Goal: Check status: Check status

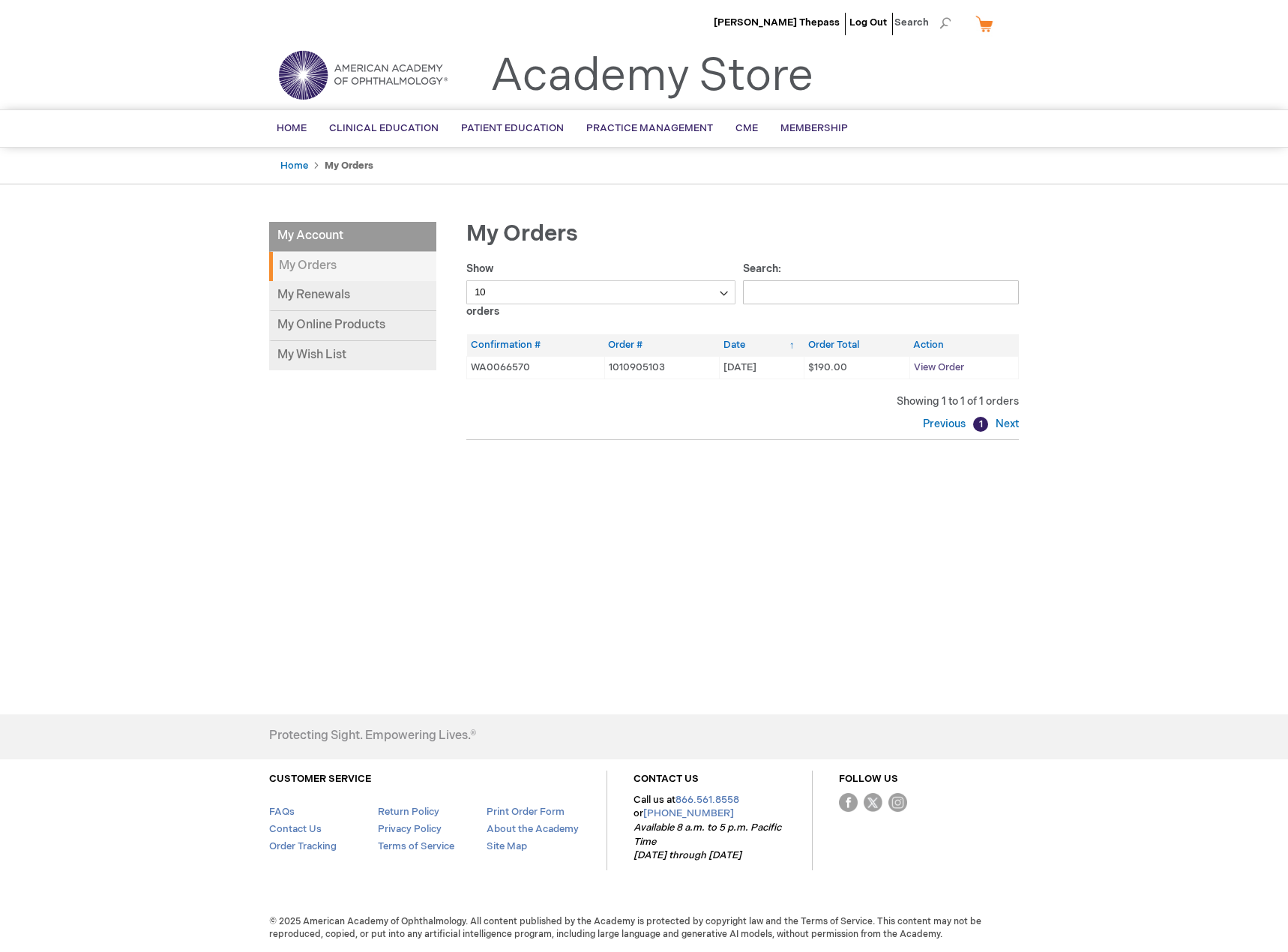
click at [947, 365] on span "View Order" at bounding box center [939, 367] width 50 height 12
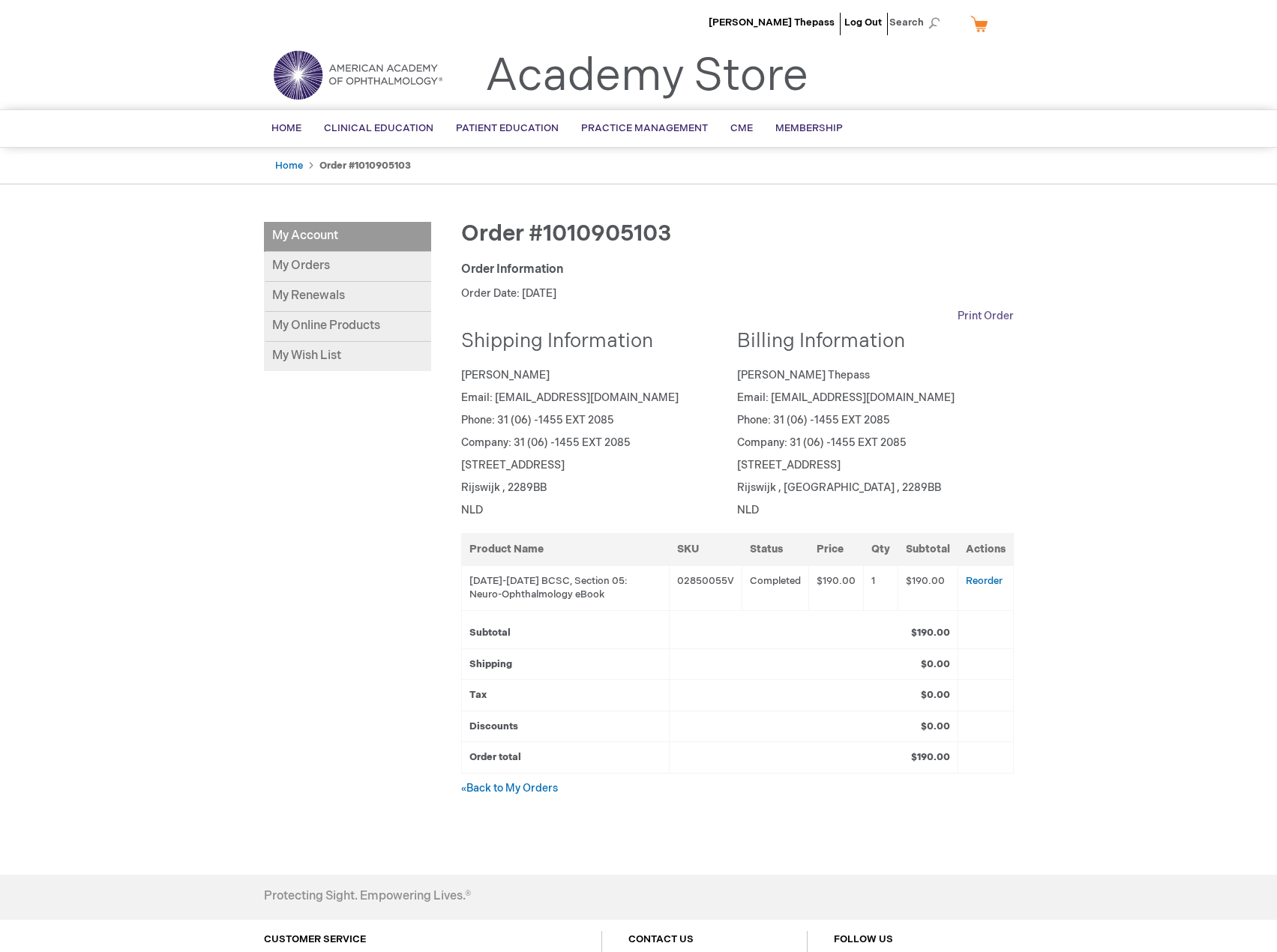
click at [989, 312] on link "Print Order" at bounding box center [985, 316] width 56 height 15
